Goal: Transaction & Acquisition: Purchase product/service

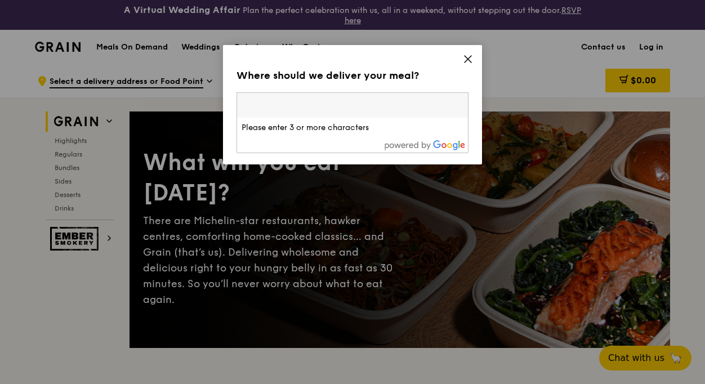
click at [460, 57] on div "Where should we deliver your meal? Please enter three or more characters Please…" at bounding box center [352, 104] width 259 height 119
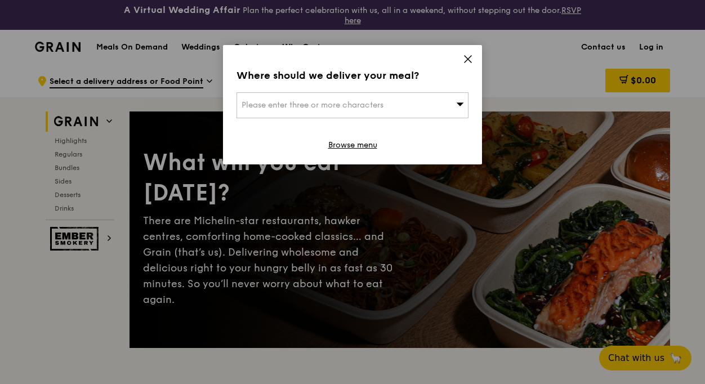
click at [468, 59] on icon at bounding box center [468, 59] width 7 height 7
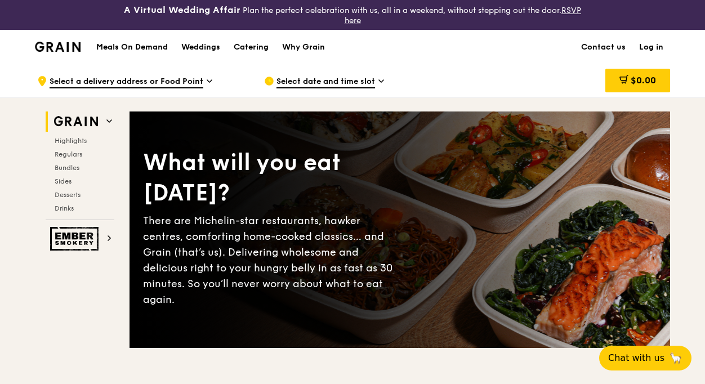
click at [343, 79] on span "Select date and time slot" at bounding box center [326, 82] width 99 height 12
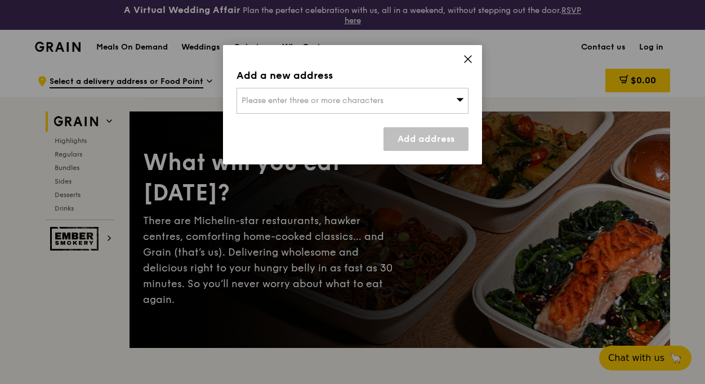
click at [469, 64] on span at bounding box center [468, 61] width 10 height 12
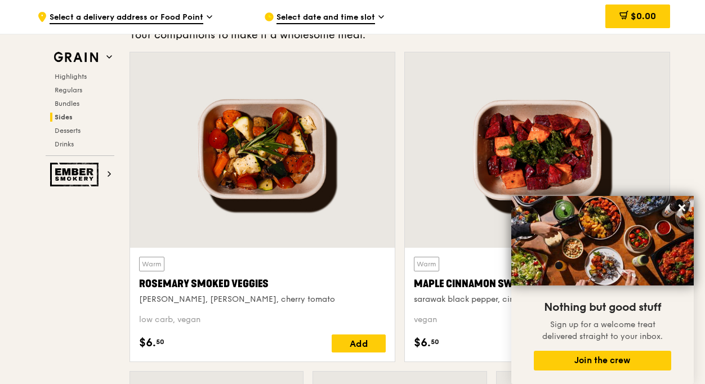
scroll to position [2707, 0]
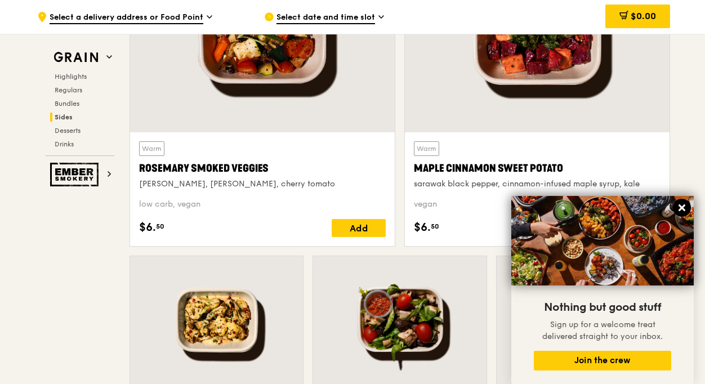
click at [684, 211] on icon at bounding box center [682, 208] width 7 height 7
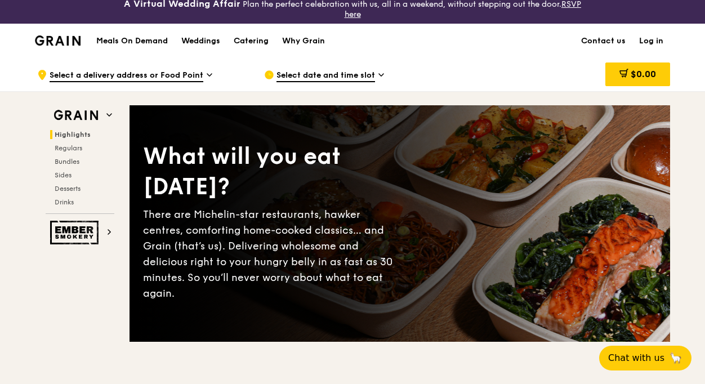
scroll to position [0, 0]
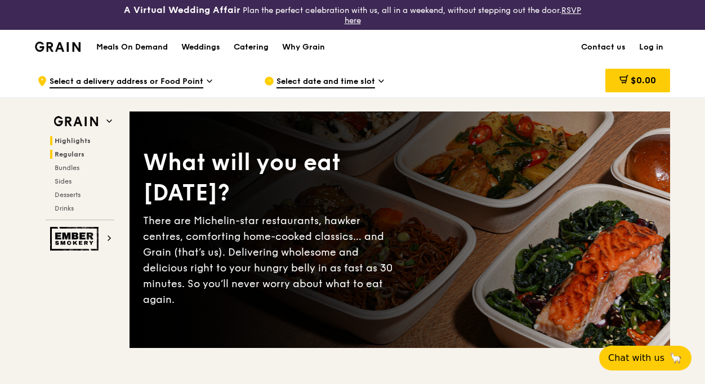
click at [82, 150] on span "Regulars" at bounding box center [70, 154] width 30 height 8
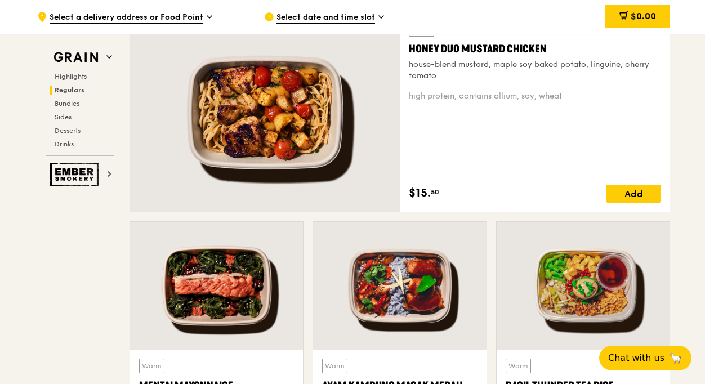
scroll to position [838, 0]
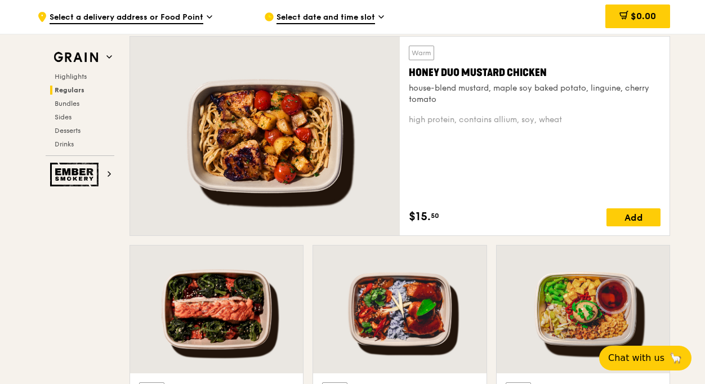
drag, startPoint x: 430, startPoint y: 216, endPoint x: 409, endPoint y: 219, distance: 21.0
click at [409, 219] on span "$15." at bounding box center [420, 216] width 22 height 17
click at [410, 215] on span "$15." at bounding box center [420, 216] width 22 height 17
drag, startPoint x: 411, startPoint y: 216, endPoint x: 438, endPoint y: 215, distance: 27.7
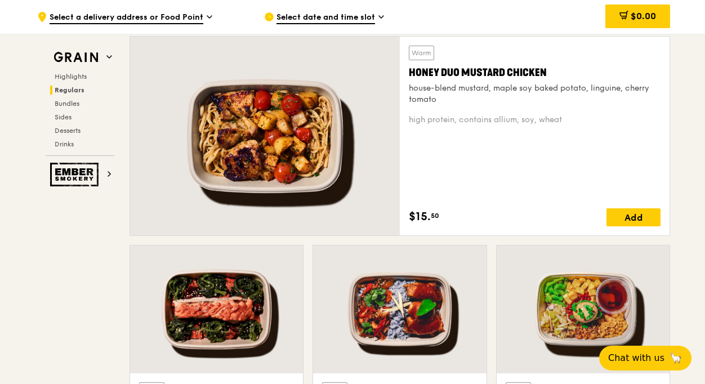
click at [438, 215] on div "$15. 50" at bounding box center [424, 216] width 30 height 17
click at [438, 215] on span "50" at bounding box center [435, 215] width 8 height 9
click at [437, 215] on span "50" at bounding box center [435, 215] width 8 height 9
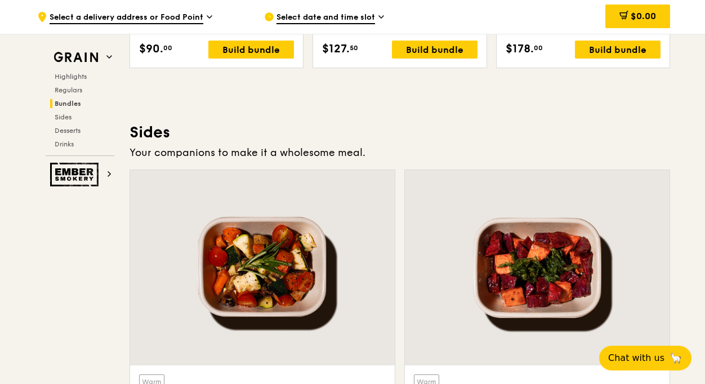
scroll to position [2249, 0]
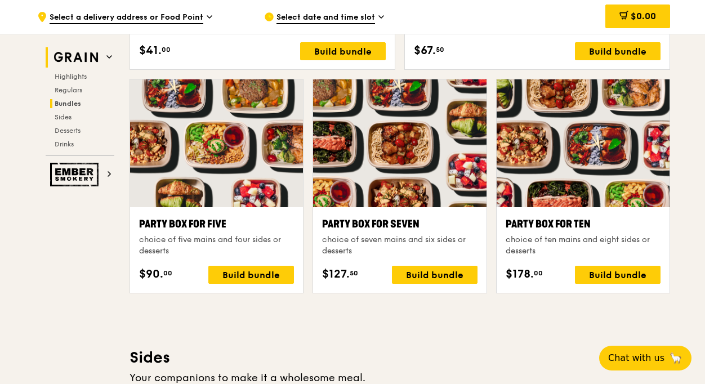
click at [86, 55] on img at bounding box center [76, 57] width 52 height 20
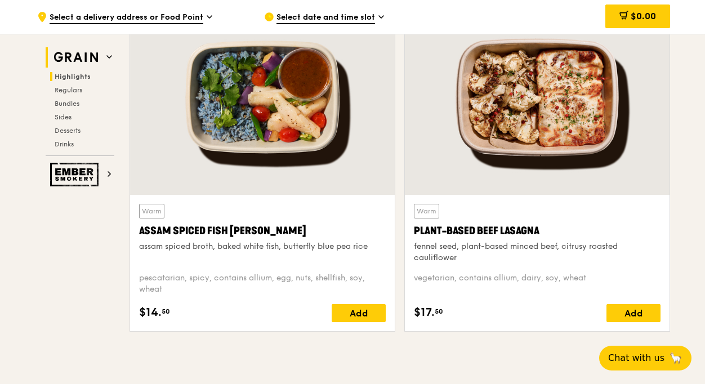
scroll to position [348, 0]
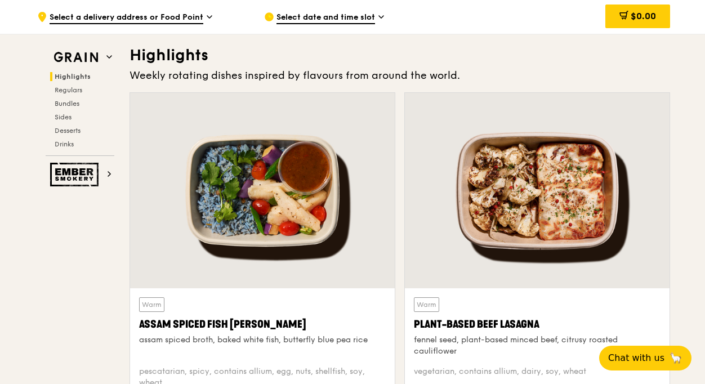
click at [291, 16] on span "Select date and time slot" at bounding box center [326, 18] width 99 height 12
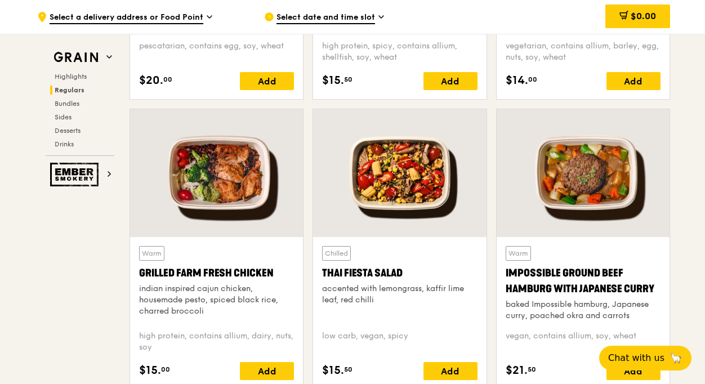
scroll to position [1306, 0]
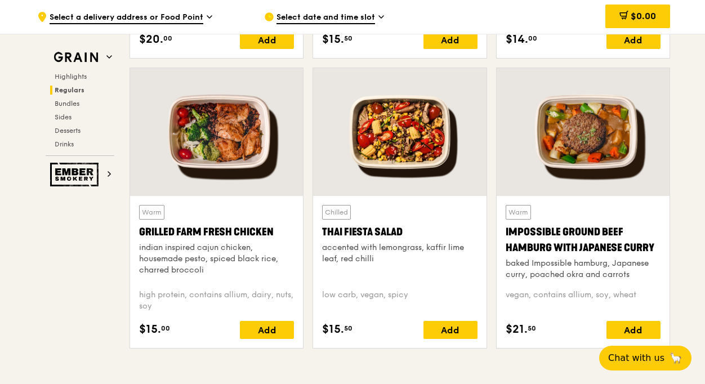
drag, startPoint x: 149, startPoint y: 329, endPoint x: 173, endPoint y: 328, distance: 24.3
click at [173, 328] on div "$15. 00 Add" at bounding box center [216, 330] width 155 height 18
drag, startPoint x: 173, startPoint y: 328, endPoint x: 145, endPoint y: 330, distance: 28.2
click at [144, 330] on div "$15. 00 Add" at bounding box center [216, 330] width 155 height 18
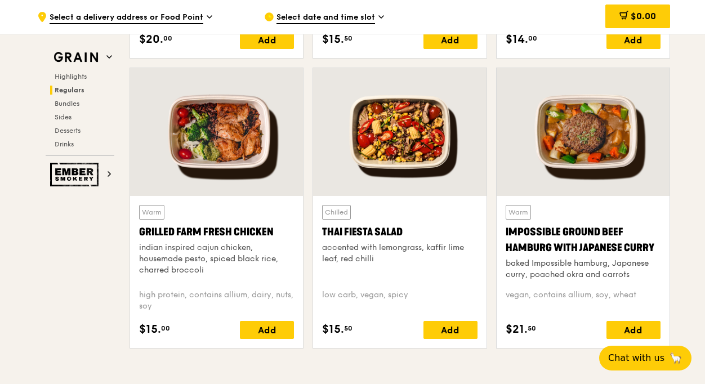
click at [144, 330] on span "$15." at bounding box center [150, 329] width 22 height 17
click at [158, 326] on span "$15." at bounding box center [150, 329] width 22 height 17
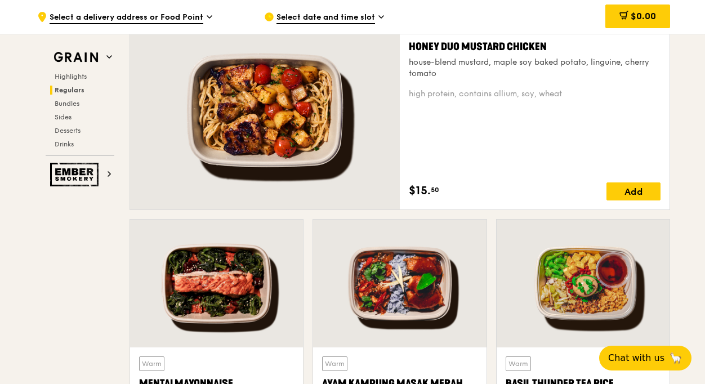
scroll to position [855, 0]
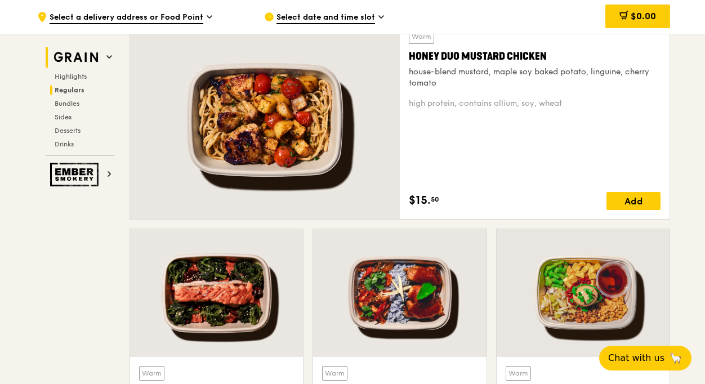
click at [104, 61] on h2 "Grain" at bounding box center [80, 57] width 69 height 20
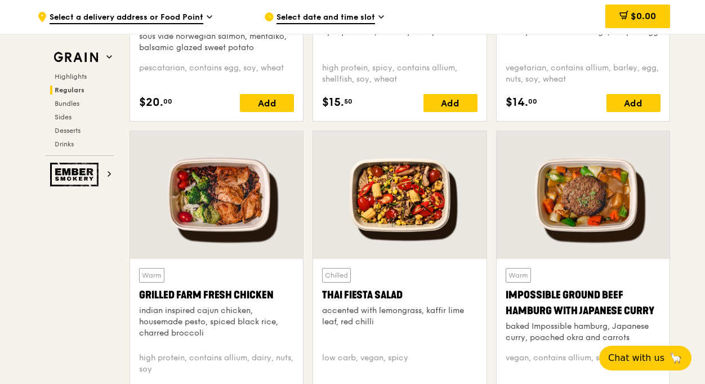
scroll to position [1362, 0]
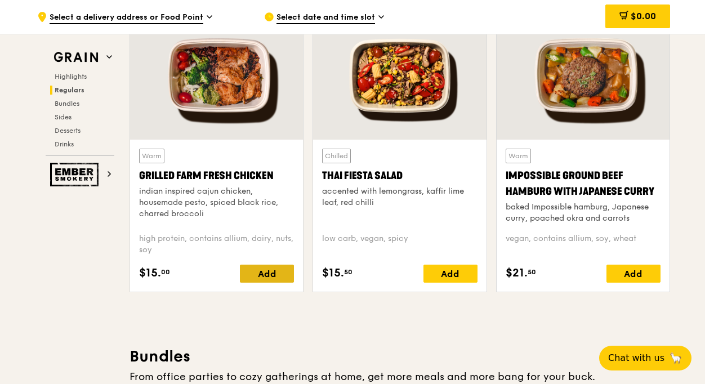
click at [259, 270] on div "Add" at bounding box center [267, 274] width 54 height 18
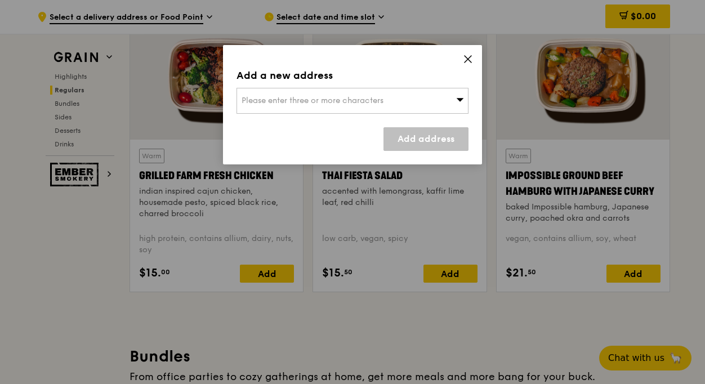
click at [390, 104] on div "Please enter three or more characters" at bounding box center [353, 101] width 232 height 26
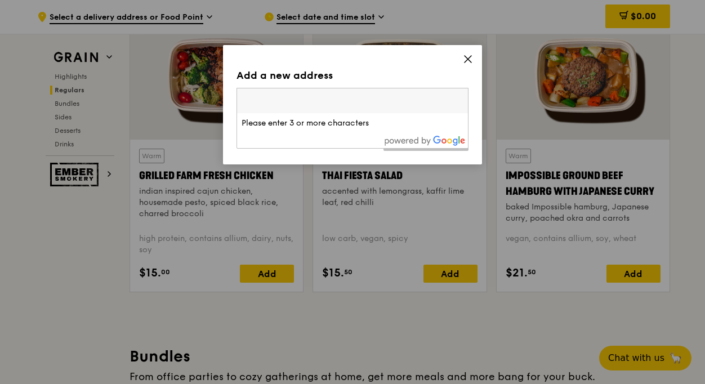
click at [464, 63] on icon at bounding box center [468, 59] width 10 height 10
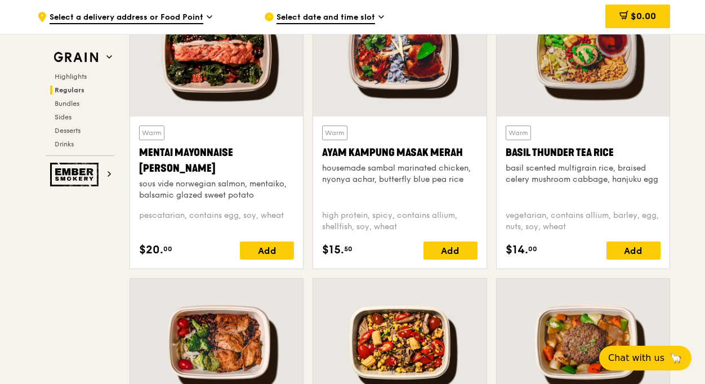
scroll to position [967, 0]
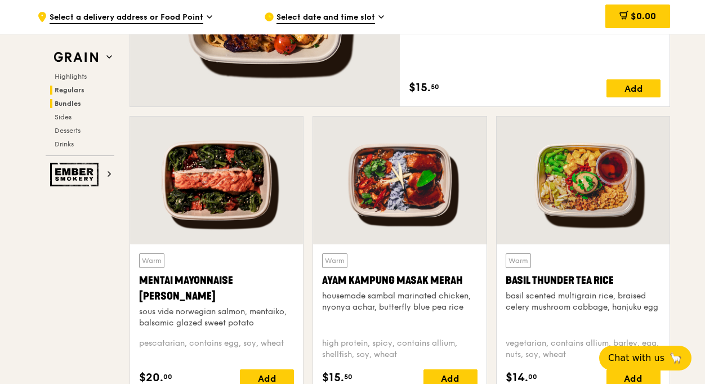
click at [68, 100] on span "Bundles" at bounding box center [68, 104] width 26 height 8
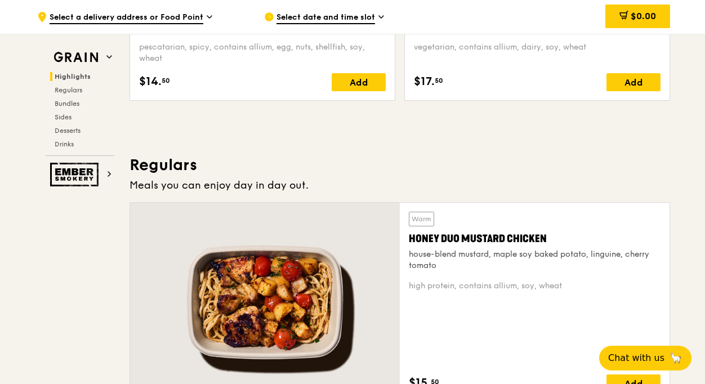
scroll to position [657, 0]
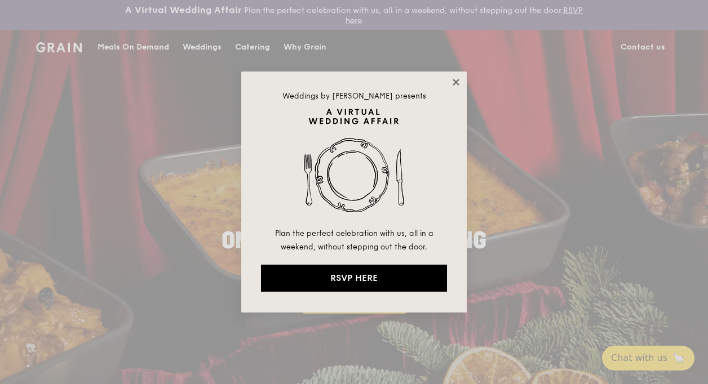
click at [458, 81] on icon at bounding box center [456, 82] width 10 height 10
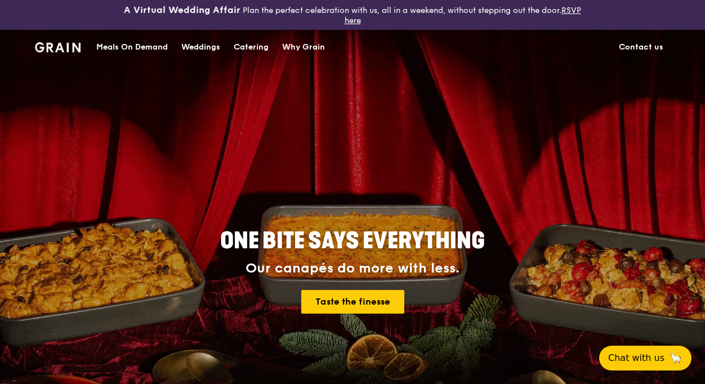
drag, startPoint x: 112, startPoint y: 55, endPoint x: 119, endPoint y: 51, distance: 7.8
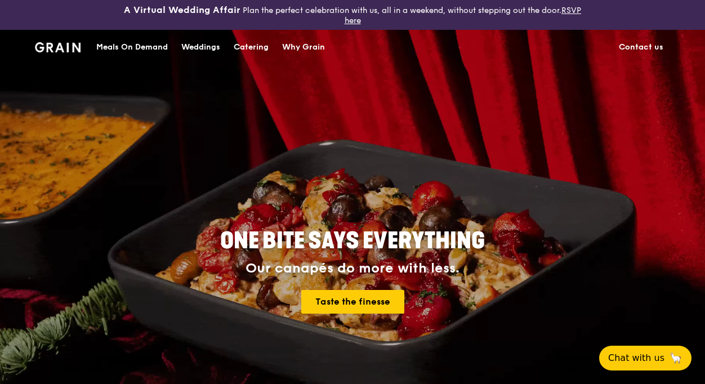
click at [119, 50] on div "Meals On Demand" at bounding box center [132, 47] width 72 height 34
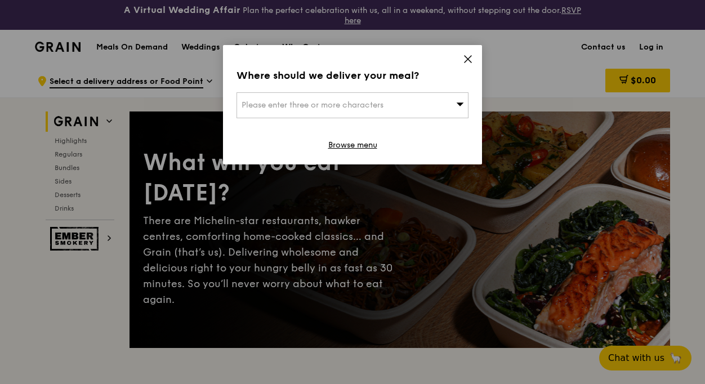
click at [468, 62] on icon at bounding box center [468, 59] width 10 height 10
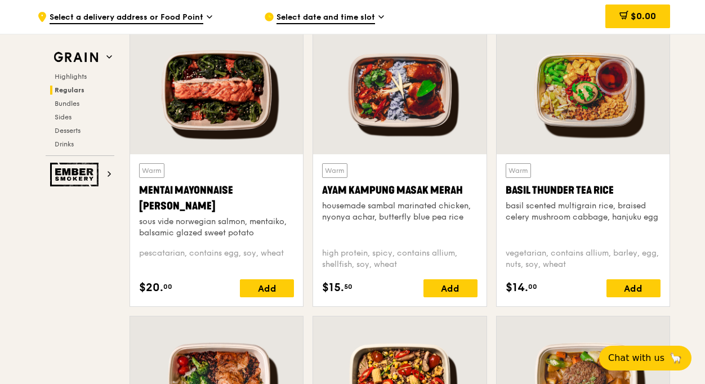
scroll to position [1071, 0]
